Goal: Find specific page/section: Find specific page/section

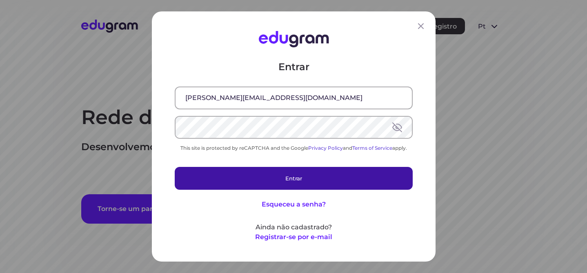
click at [295, 184] on button "Entrar" at bounding box center [294, 178] width 238 height 23
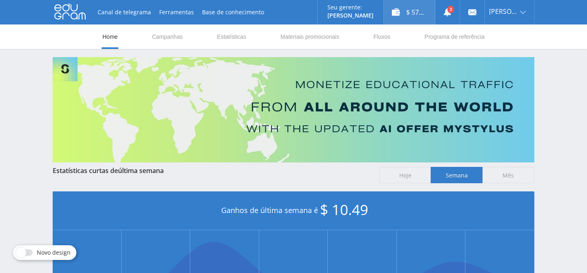
click at [416, 16] on div "$ 57.25" at bounding box center [409, 12] width 51 height 24
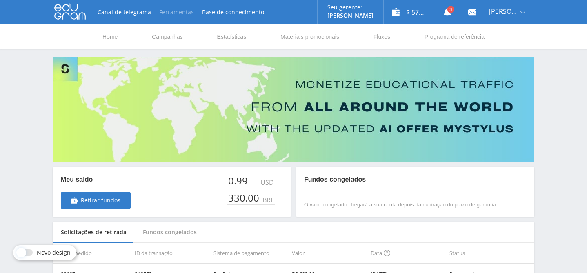
scroll to position [1, 0]
